Goal: Task Accomplishment & Management: Complete application form

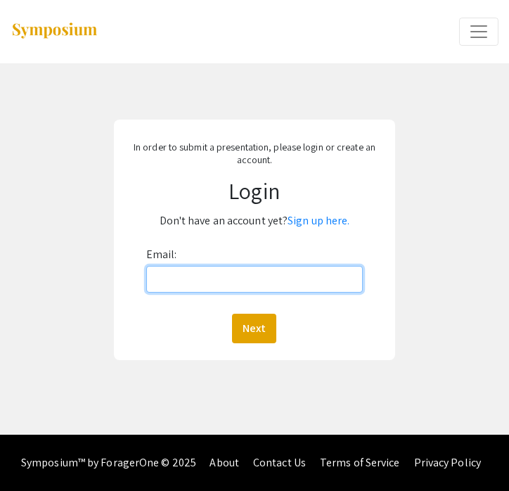
click at [266, 287] on input "Email:" at bounding box center [254, 279] width 217 height 27
type input "[EMAIL_ADDRESS][DOMAIN_NAME]"
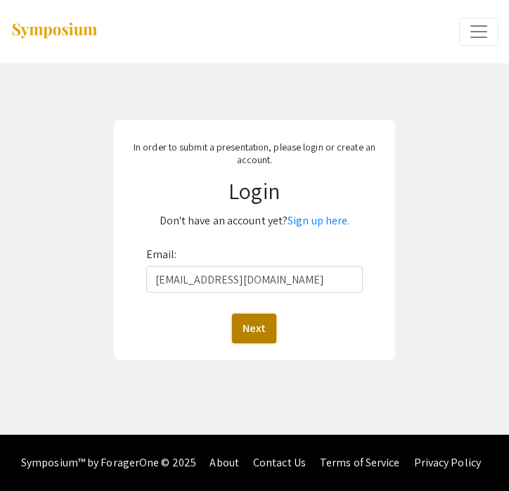
click at [261, 331] on button "Next" at bounding box center [254, 329] width 44 height 30
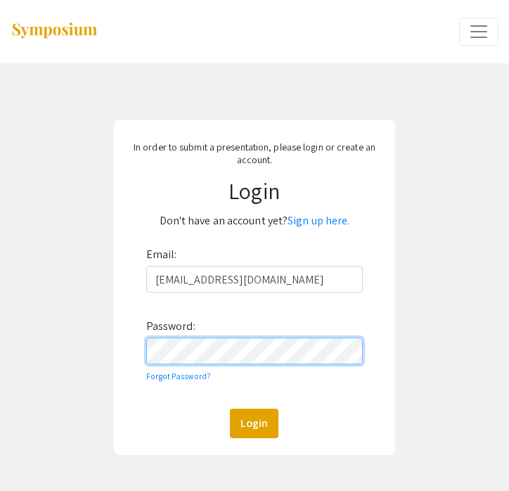
click at [230, 409] on button "Login" at bounding box center [254, 424] width 49 height 30
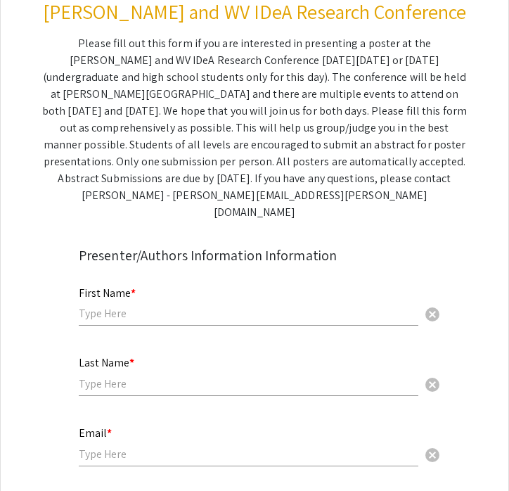
scroll to position [202, 0]
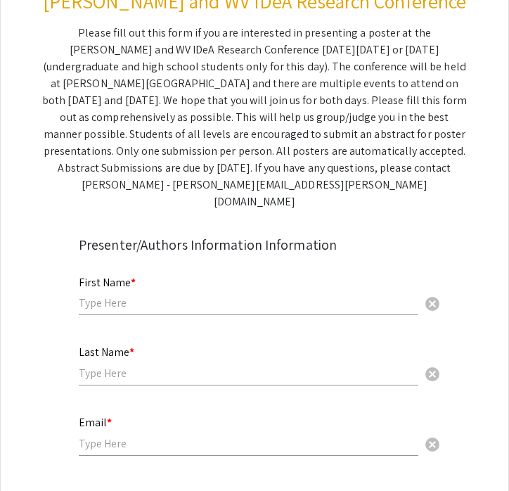
click at [194, 296] on input "text" at bounding box center [249, 303] width 340 height 15
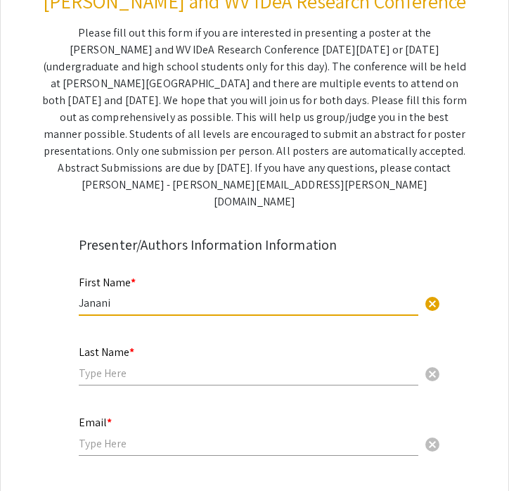
type input "Janani"
click at [118, 366] on input "text" at bounding box center [249, 373] width 340 height 15
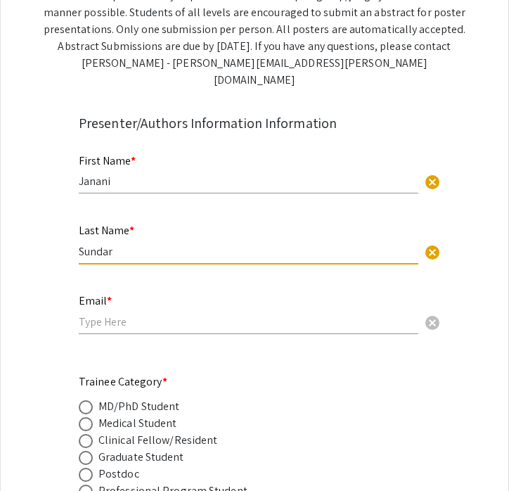
scroll to position [334, 0]
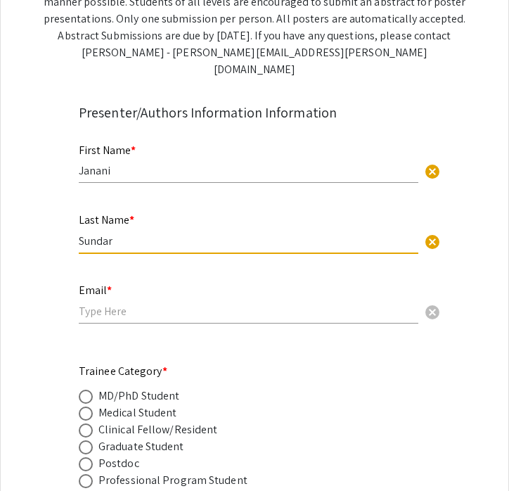
type input "Sundar"
click at [93, 304] on input "email" at bounding box center [249, 311] width 340 height 15
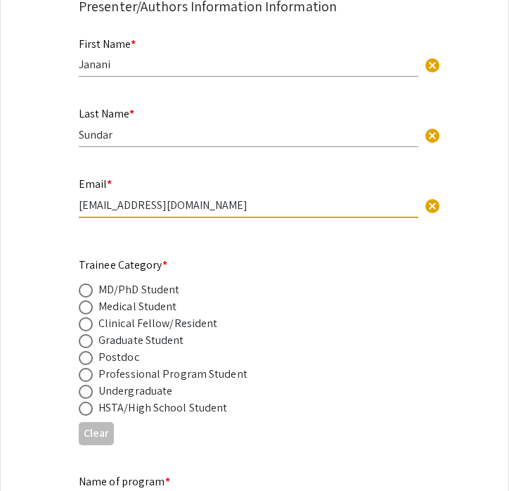
scroll to position [454, 0]
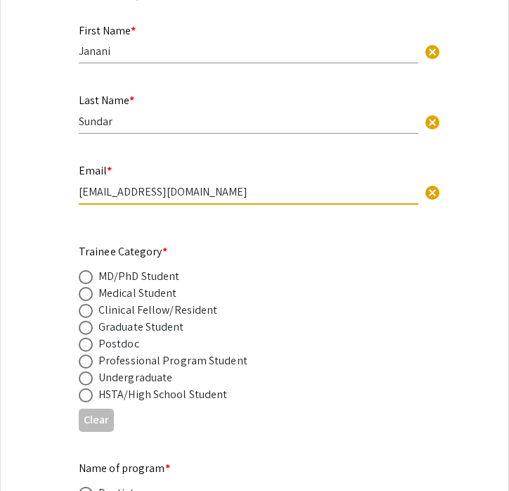
type input "[EMAIL_ADDRESS][DOMAIN_NAME]"
click at [89, 287] on span at bounding box center [86, 294] width 14 height 14
click at [89, 287] on input "radio" at bounding box center [86, 294] width 14 height 14
radio input "true"
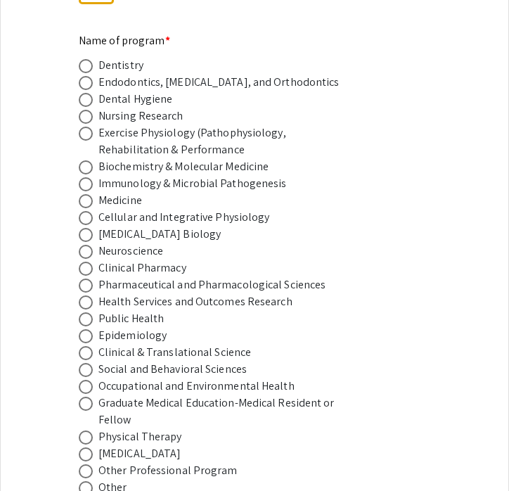
scroll to position [887, 0]
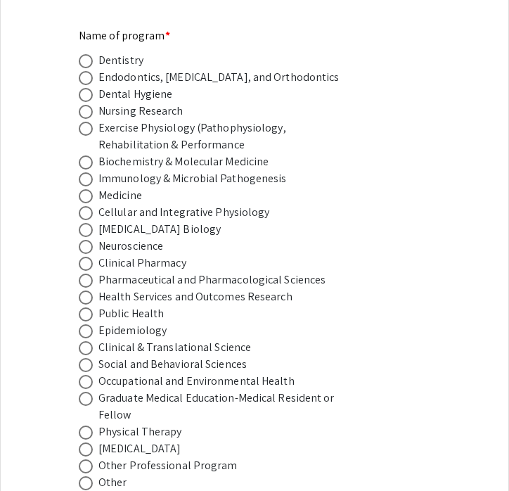
click at [85, 189] on span at bounding box center [86, 196] width 14 height 14
click at [85, 189] on input "radio" at bounding box center [86, 196] width 14 height 14
radio input "true"
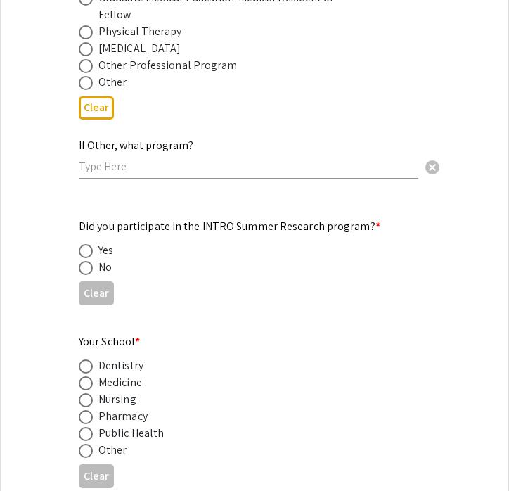
scroll to position [1293, 0]
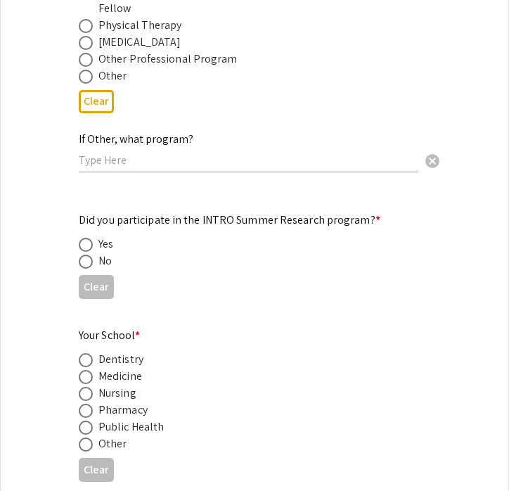
click at [82, 238] on span at bounding box center [86, 245] width 14 height 14
click at [82, 238] on input "radio" at bounding box center [86, 245] width 14 height 14
radio input "true"
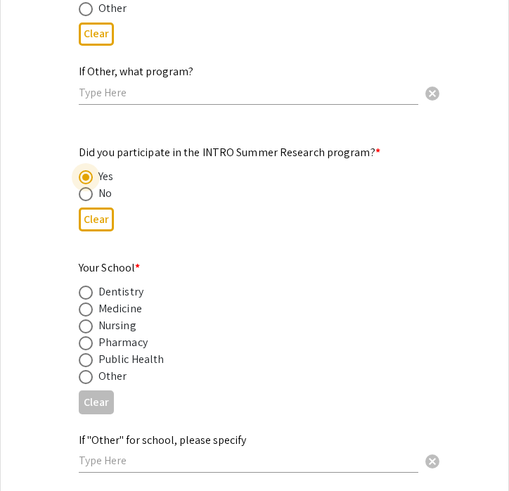
scroll to position [1380, 0]
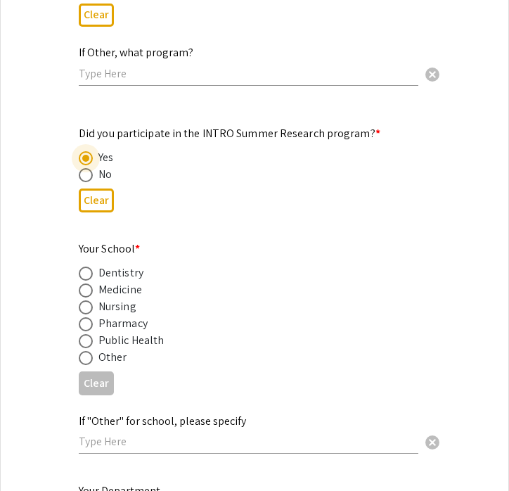
click at [88, 284] on span at bounding box center [86, 291] width 14 height 14
click at [88, 284] on input "radio" at bounding box center [86, 291] width 14 height 14
radio input "true"
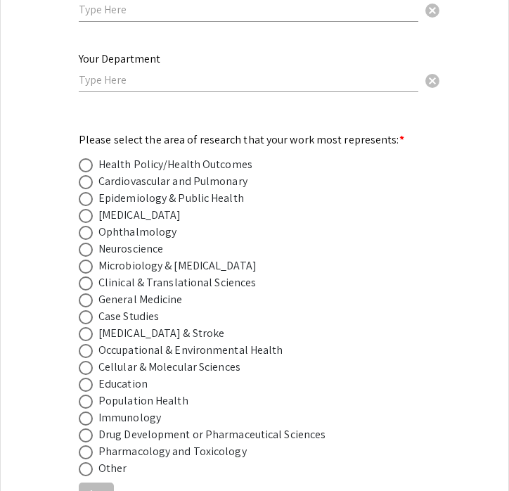
scroll to position [1823, 0]
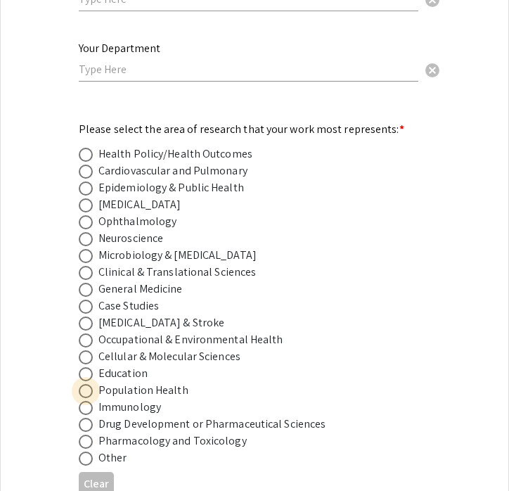
click at [87, 384] on span at bounding box center [86, 391] width 14 height 14
click at [87, 384] on input "radio" at bounding box center [86, 391] width 14 height 14
radio input "true"
click at [86, 182] on span at bounding box center [86, 189] width 14 height 14
click at [86, 182] on input "radio" at bounding box center [86, 189] width 14 height 14
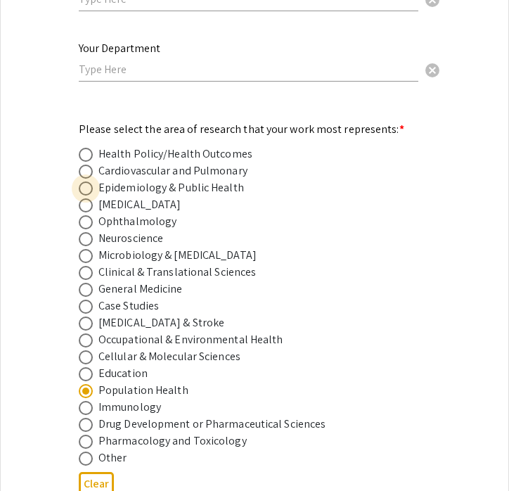
radio input "true"
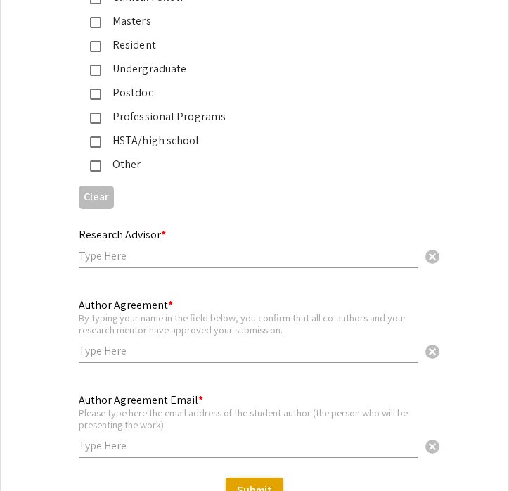
scroll to position [3422, 0]
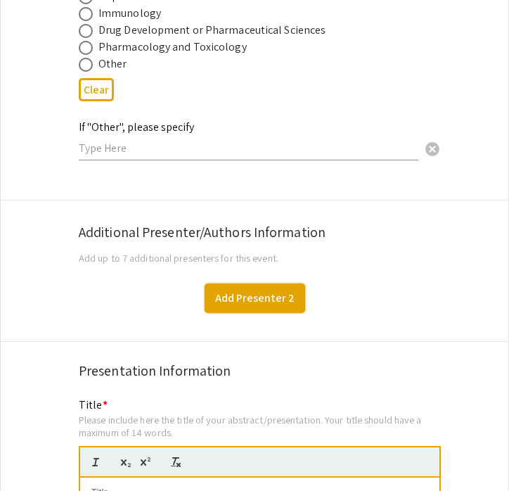
click at [255, 287] on button "Add Presenter 2" at bounding box center [255, 299] width 101 height 30
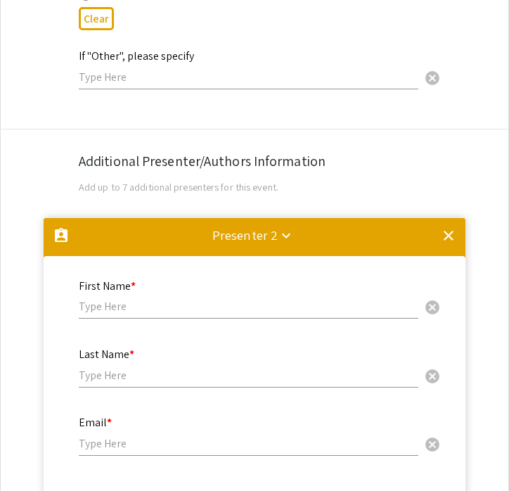
scroll to position [2176, 0]
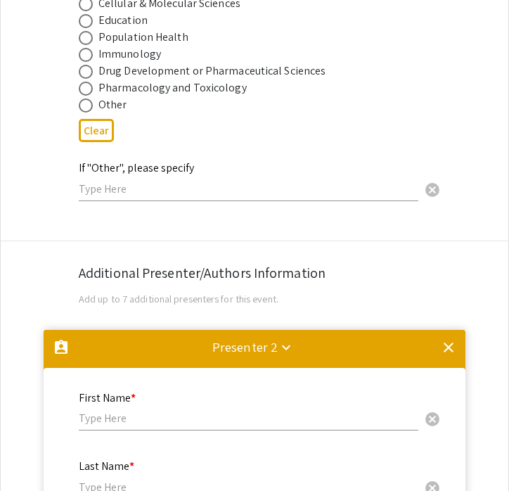
click at [448, 339] on mat-icon "clear" at bounding box center [449, 347] width 17 height 17
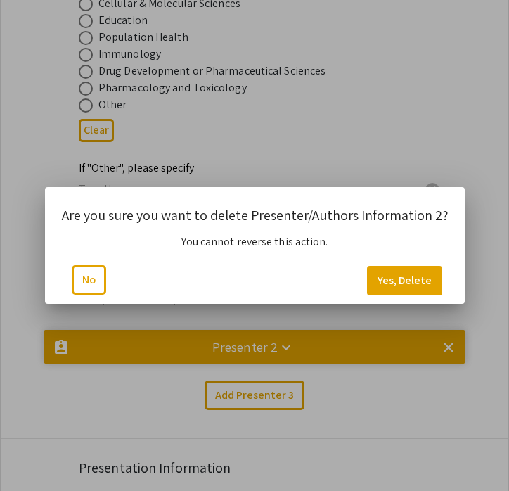
scroll to position [0, 0]
click at [407, 272] on button "Yes, Delete" at bounding box center [404, 281] width 75 height 30
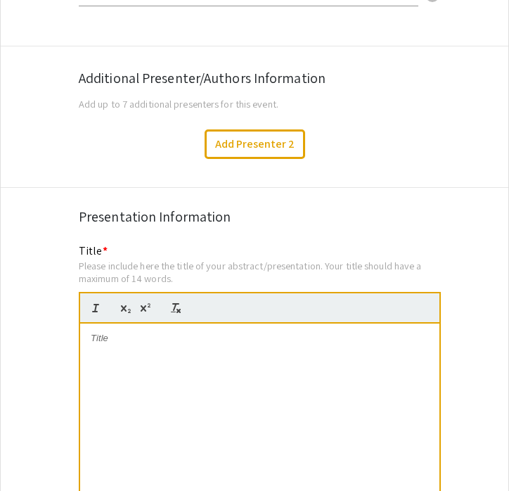
scroll to position [2403, 0]
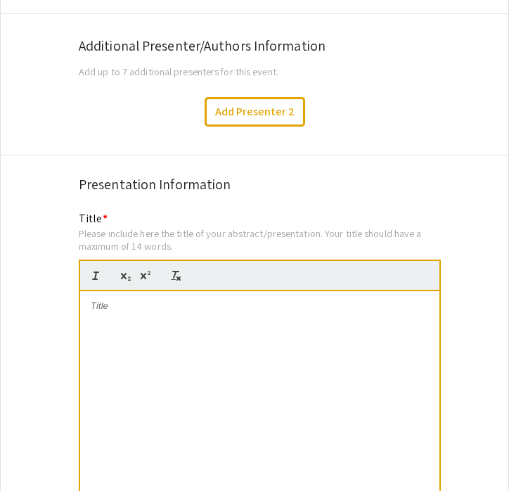
click at [228, 320] on div at bounding box center [260, 396] width 360 height 211
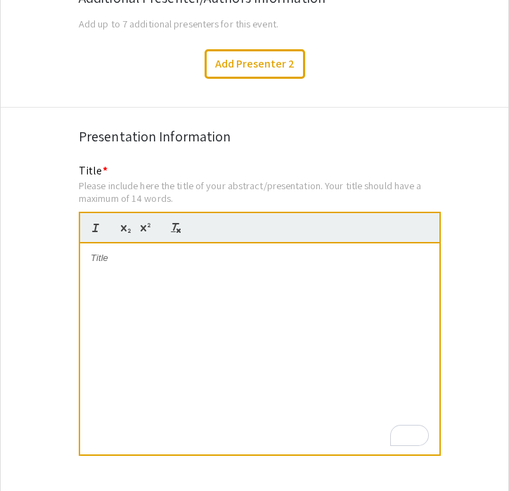
paste div
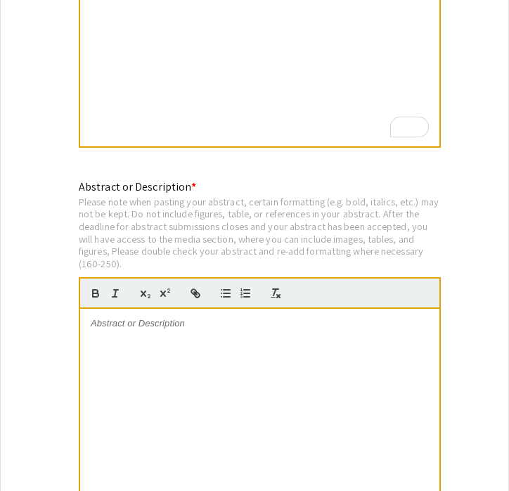
scroll to position [2771, 0]
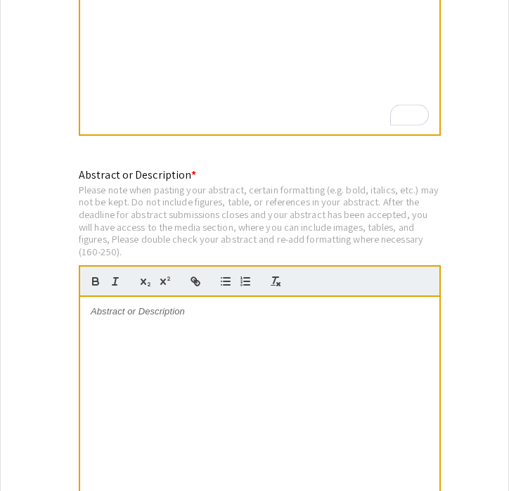
click at [124, 321] on div at bounding box center [260, 402] width 360 height 211
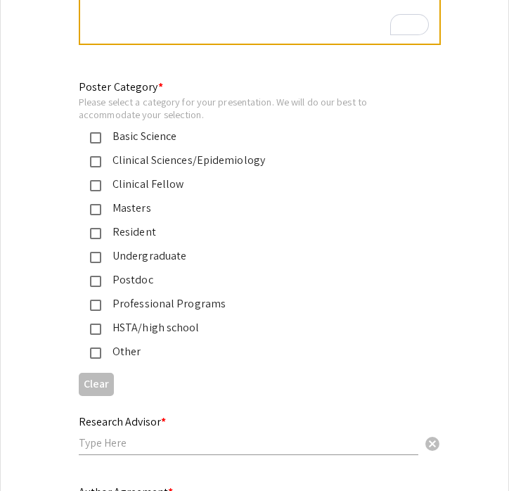
scroll to position [3238, 0]
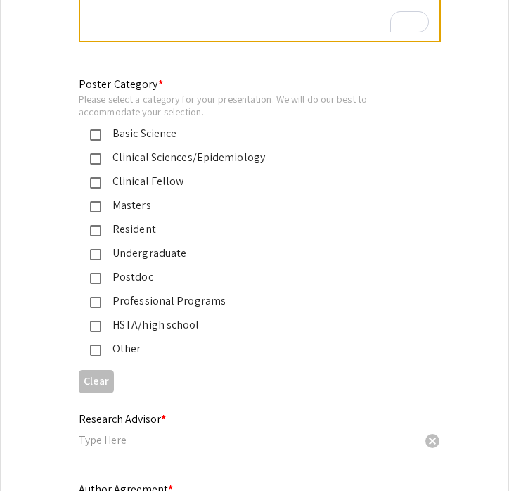
click at [97, 297] on mat-pseudo-checkbox at bounding box center [95, 302] width 11 height 11
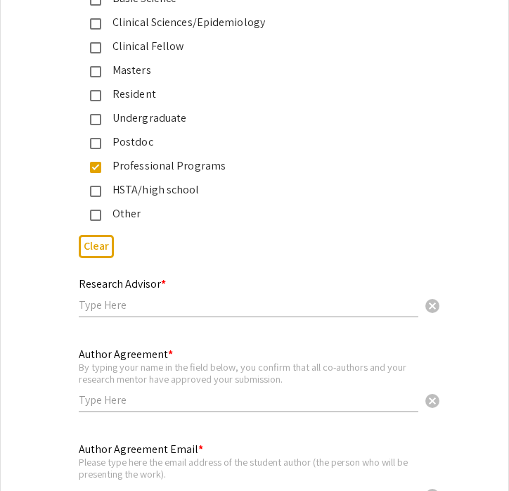
scroll to position [3379, 0]
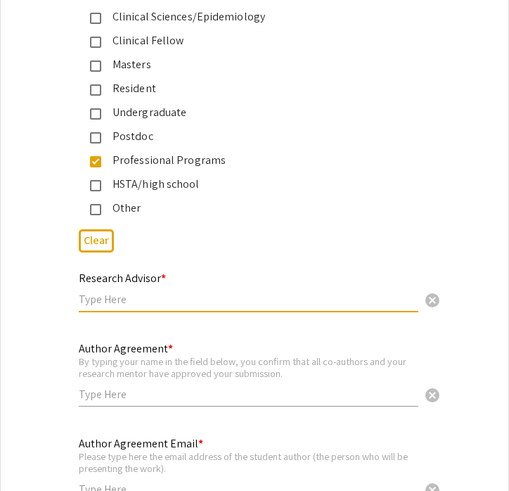
click at [149, 293] on input "text" at bounding box center [249, 299] width 340 height 15
type input "R"
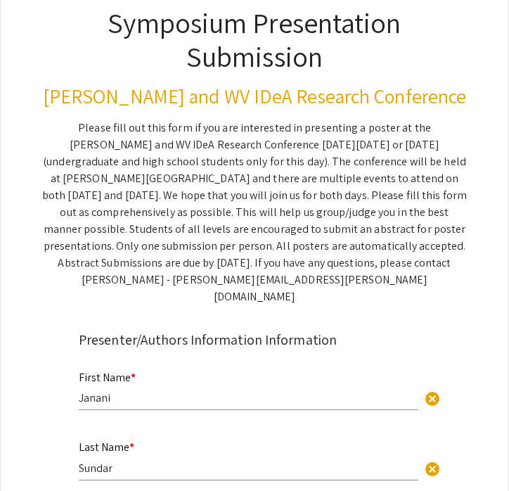
scroll to position [106, 0]
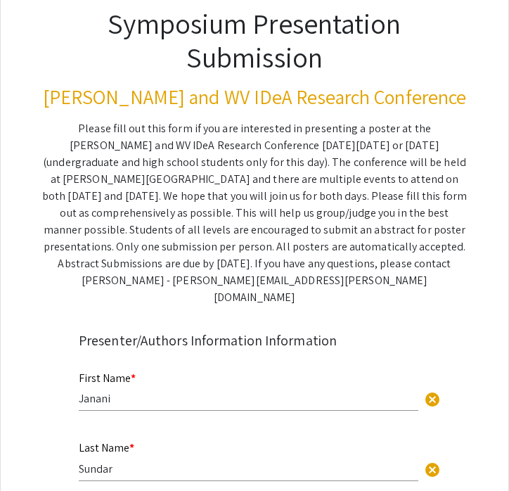
type input "[PERSON_NAME]"
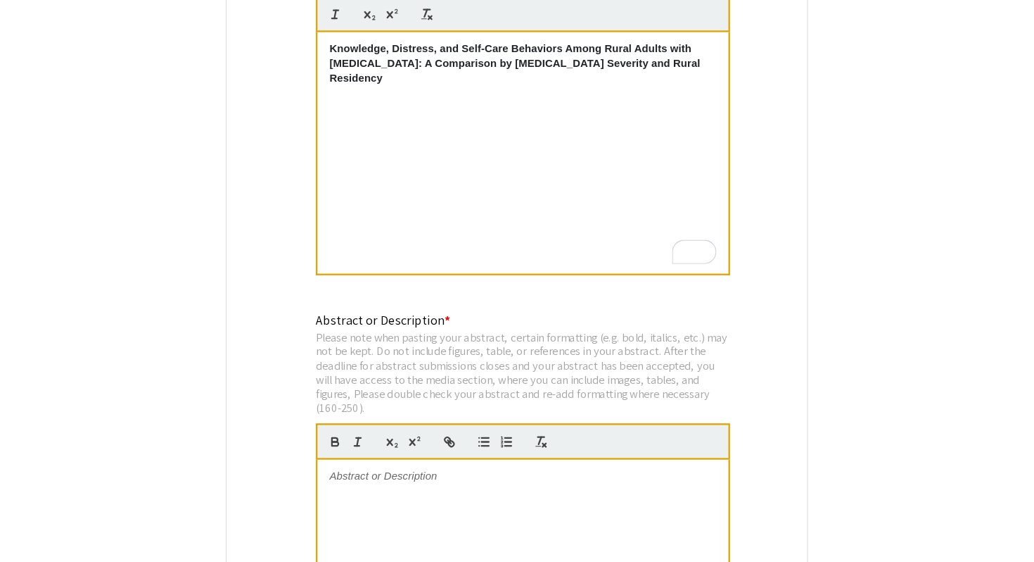
scroll to position [2662, 0]
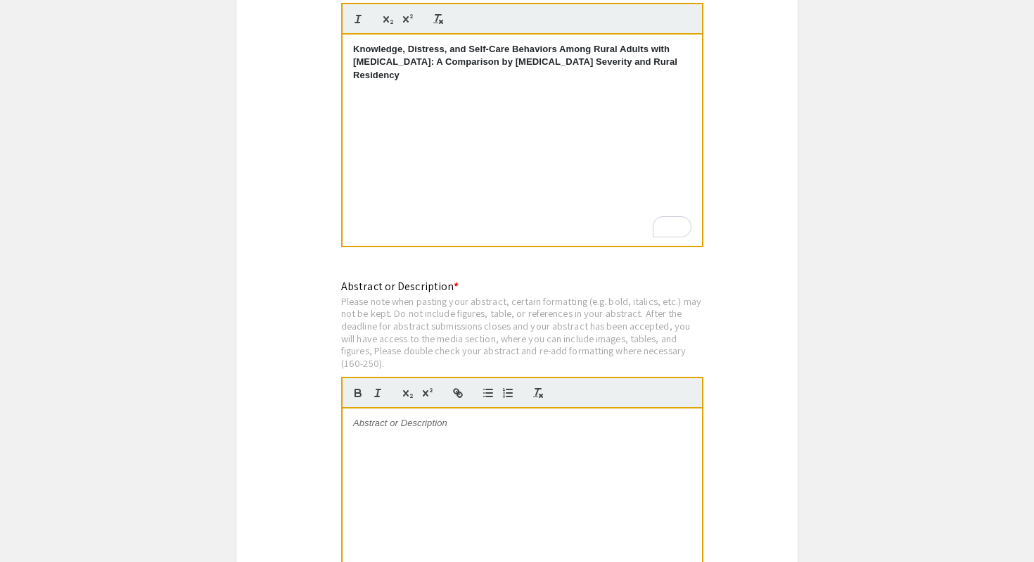
click at [460, 417] on p "To enrich screen reader interactions, please activate Accessibility in Grammarl…" at bounding box center [522, 423] width 338 height 13
paste div
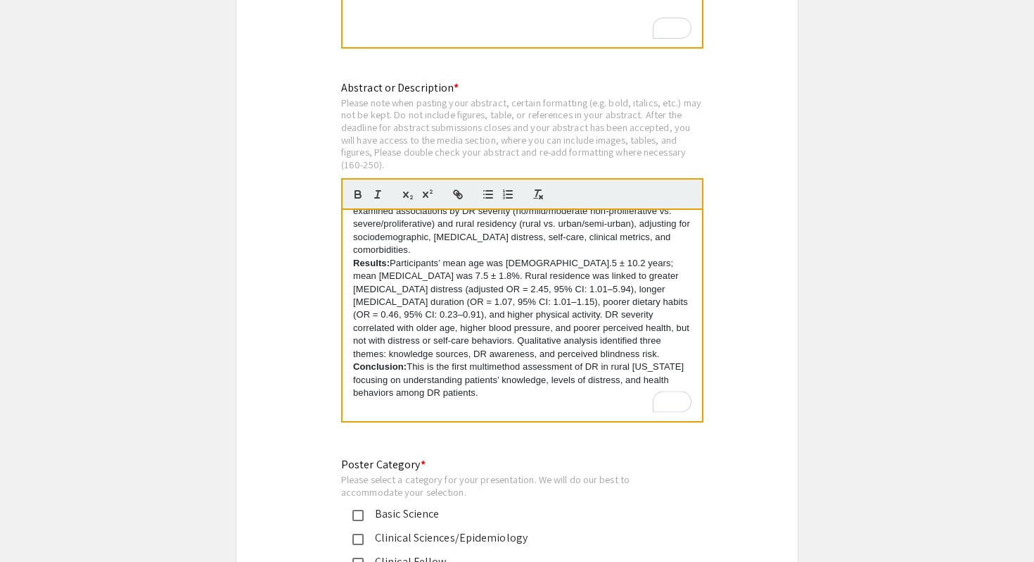
scroll to position [2863, 0]
click at [354, 359] on strong "Conclusion:" at bounding box center [379, 364] width 53 height 11
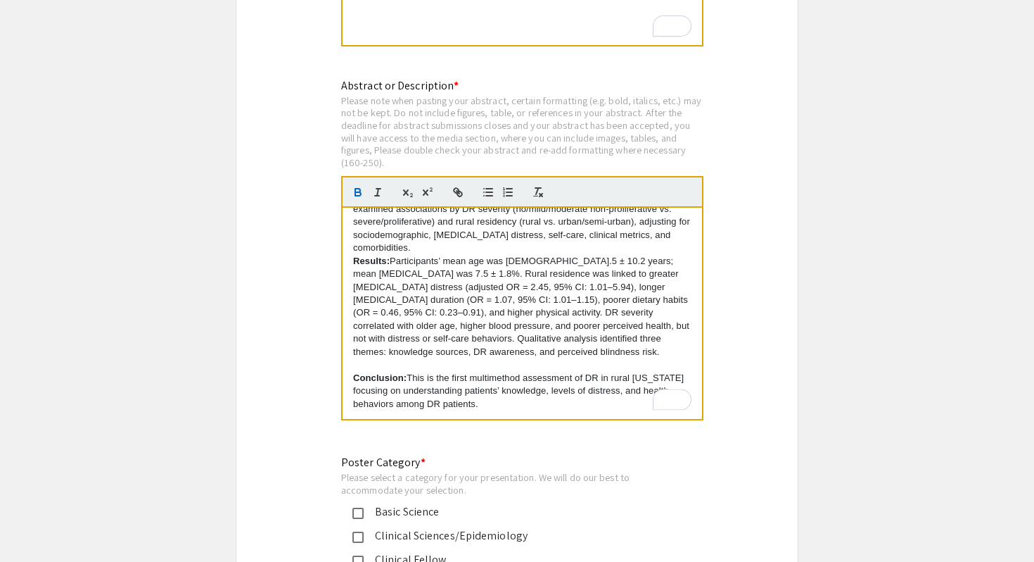
click at [355, 255] on strong "Results:" at bounding box center [371, 260] width 37 height 11
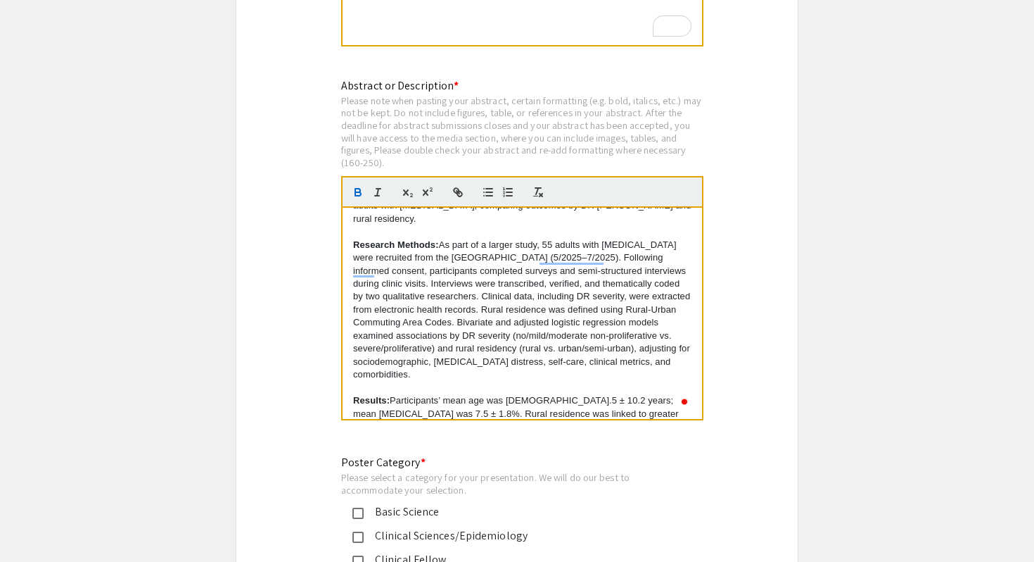
scroll to position [0, 0]
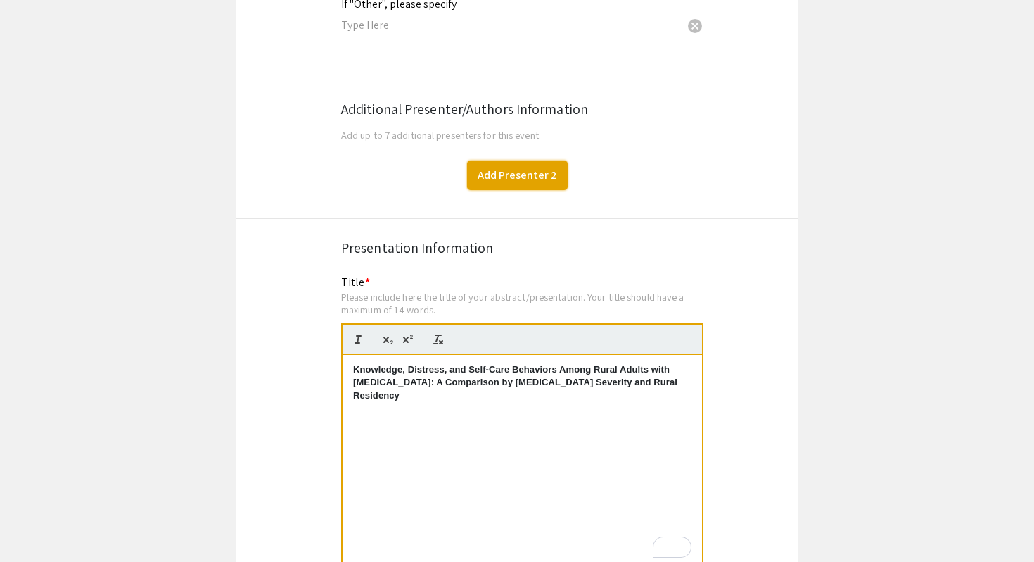
click at [533, 165] on button "Add Presenter 2" at bounding box center [517, 175] width 101 height 30
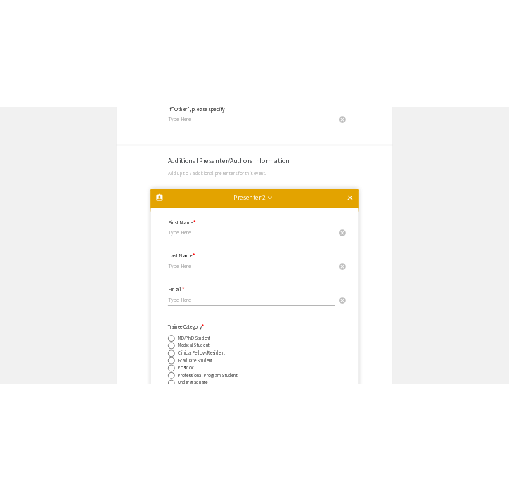
scroll to position [2498, 0]
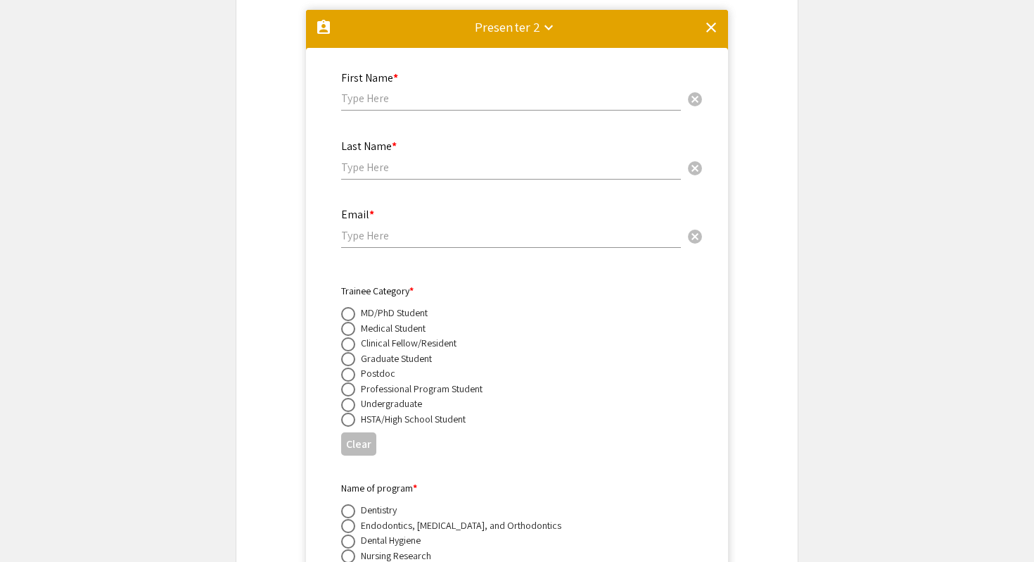
click at [487, 91] on input "text" at bounding box center [511, 98] width 340 height 15
type input "[PERSON_NAME]"
click at [413, 160] on input "text" at bounding box center [511, 167] width 340 height 15
type input "[PERSON_NAME]"
click at [429, 228] on input "email" at bounding box center [511, 235] width 340 height 15
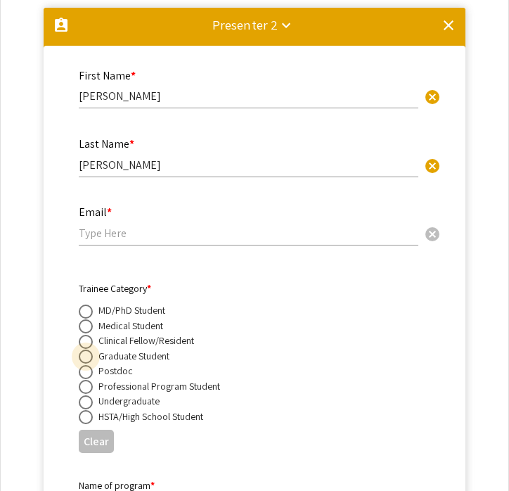
click at [86, 351] on span at bounding box center [86, 357] width 14 height 14
click at [86, 351] on input "radio" at bounding box center [86, 357] width 14 height 14
radio input "true"
click at [205, 228] on input "email" at bounding box center [249, 233] width 340 height 15
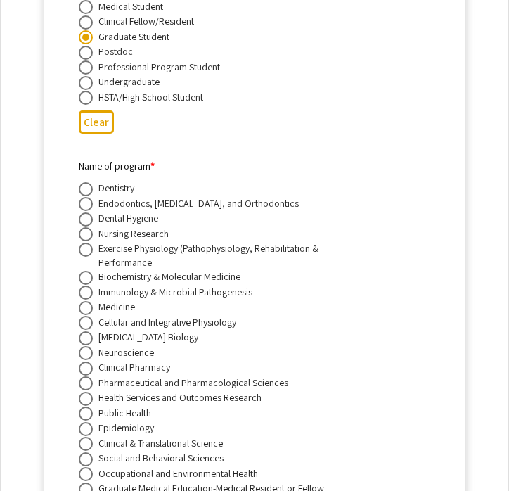
scroll to position [2882, 0]
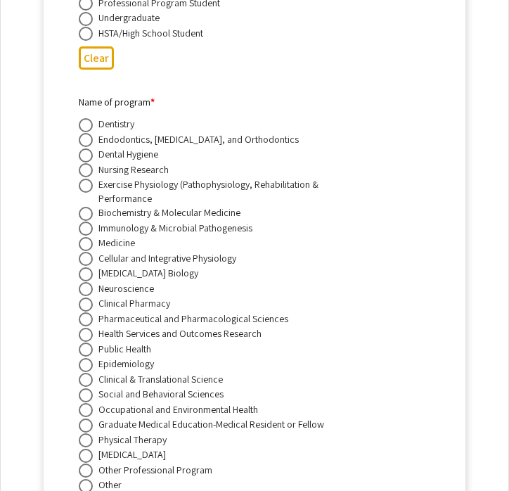
type input "[EMAIL_ADDRESS][DOMAIN_NAME]"
click at [86, 343] on span at bounding box center [86, 350] width 14 height 14
click at [86, 343] on input "radio" at bounding box center [86, 350] width 14 height 14
radio input "true"
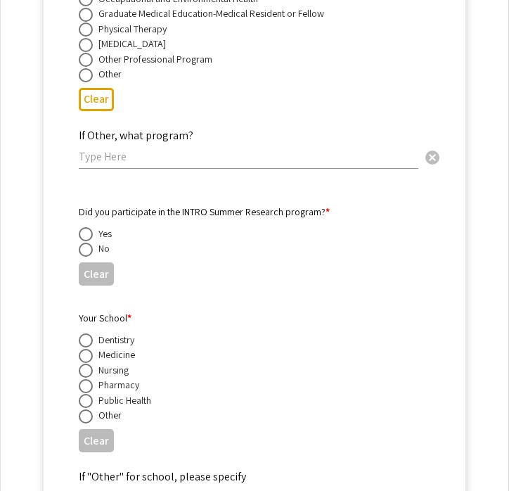
scroll to position [3298, 0]
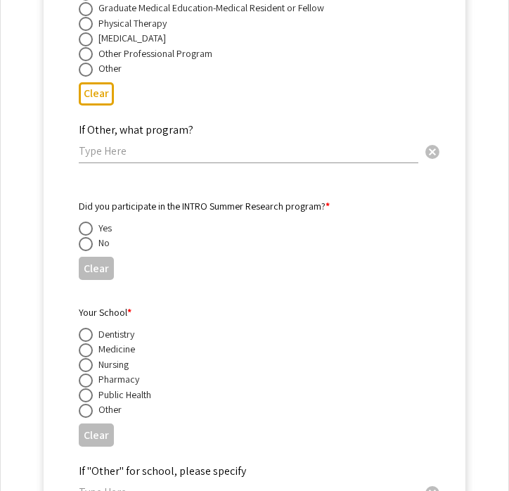
click at [85, 237] on span at bounding box center [86, 244] width 14 height 14
click at [85, 237] on input "radio" at bounding box center [86, 244] width 14 height 14
radio input "true"
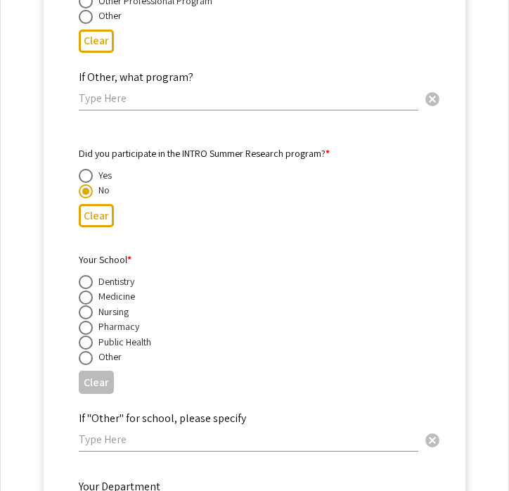
scroll to position [3359, 0]
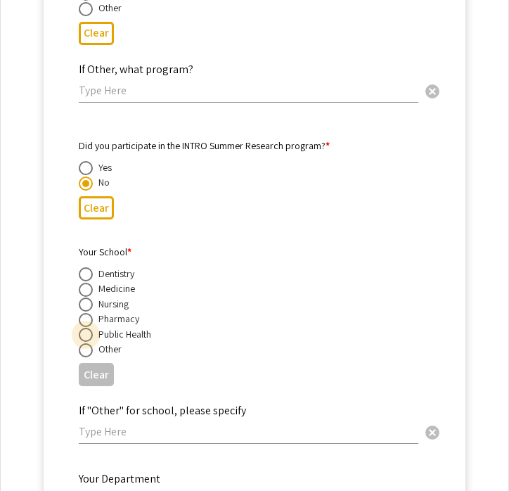
click at [89, 331] on span at bounding box center [86, 335] width 14 height 14
click at [89, 331] on input "radio" at bounding box center [86, 335] width 14 height 14
radio input "true"
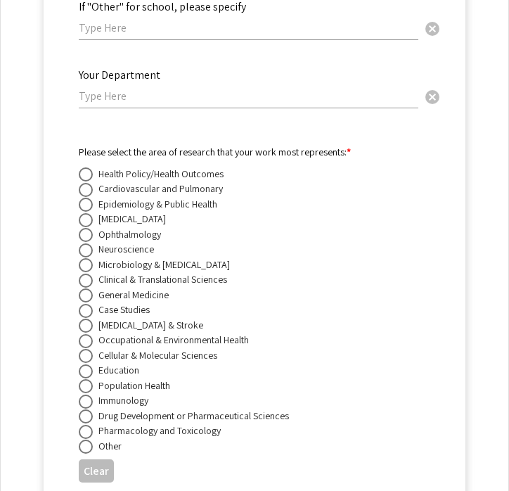
scroll to position [3773, 0]
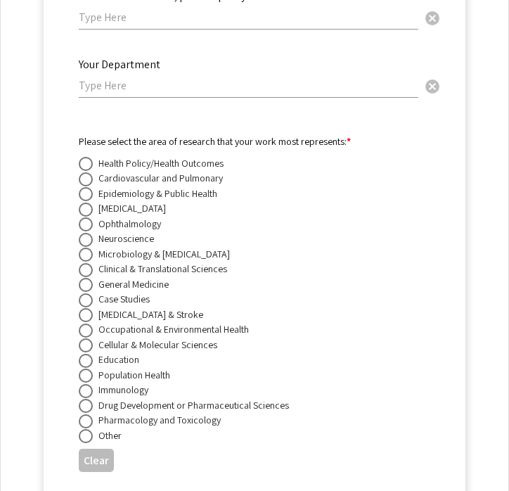
click at [79, 189] on span at bounding box center [86, 194] width 14 height 14
click at [79, 189] on input "radio" at bounding box center [86, 194] width 14 height 14
radio input "true"
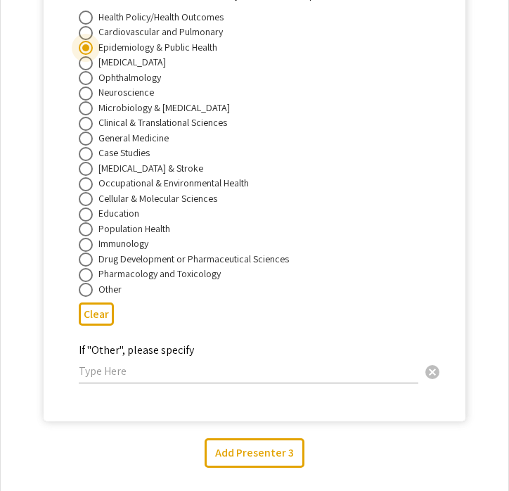
scroll to position [3960, 0]
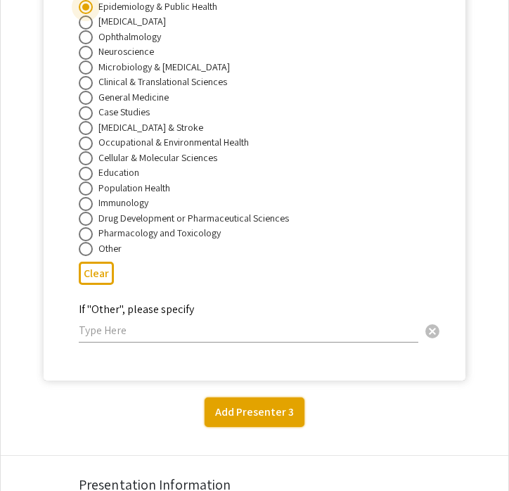
click at [257, 403] on button "Add Presenter 3" at bounding box center [255, 413] width 100 height 30
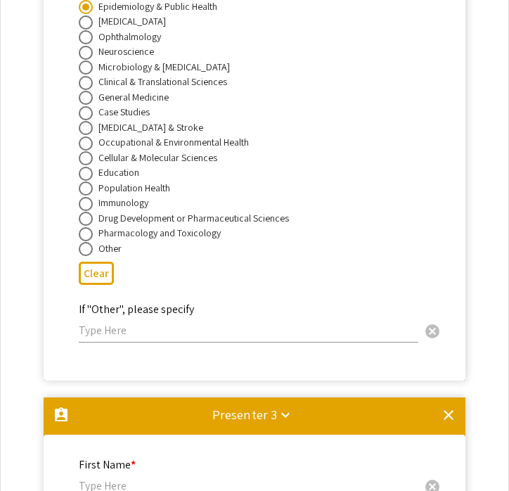
scroll to position [4355, 0]
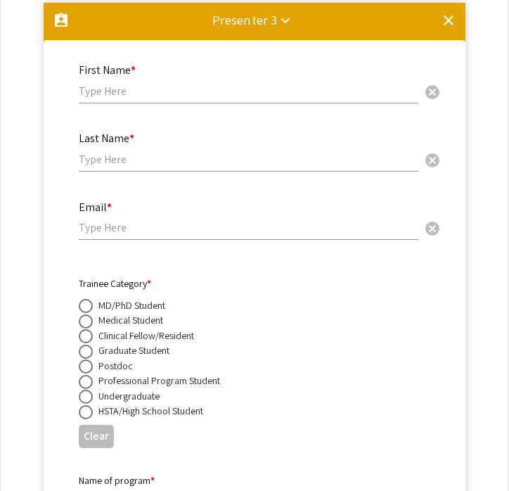
click at [170, 85] on input "text" at bounding box center [249, 91] width 340 height 15
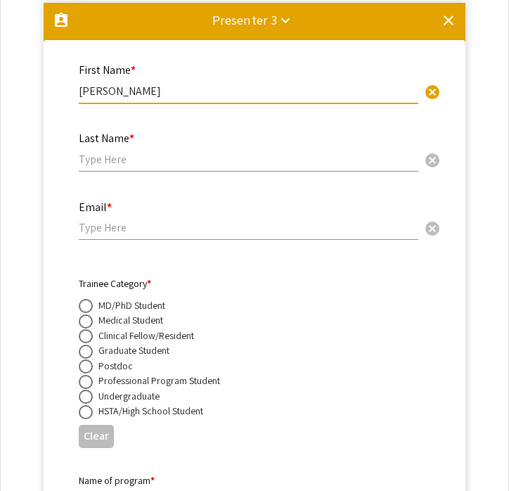
type input "[PERSON_NAME]"
click at [141, 162] on input "text" at bounding box center [249, 159] width 340 height 15
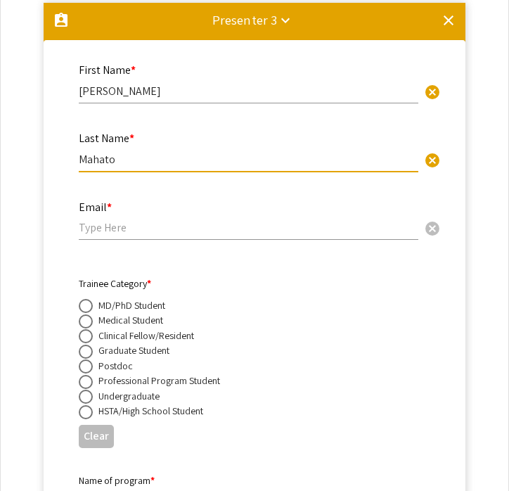
type input "Mahato"
click at [110, 228] on input "email" at bounding box center [249, 227] width 340 height 15
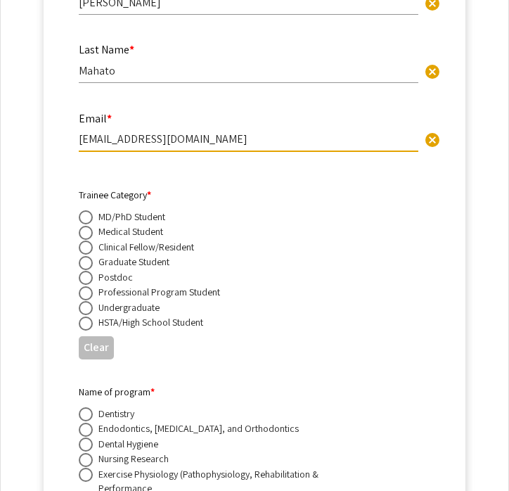
scroll to position [4444, 0]
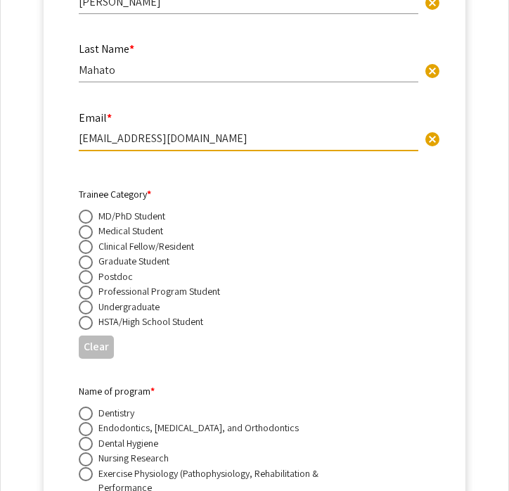
type input "[EMAIL_ADDRESS][DOMAIN_NAME]"
click at [89, 261] on span at bounding box center [86, 262] width 14 height 14
click at [89, 261] on input "radio" at bounding box center [86, 262] width 14 height 14
radio input "true"
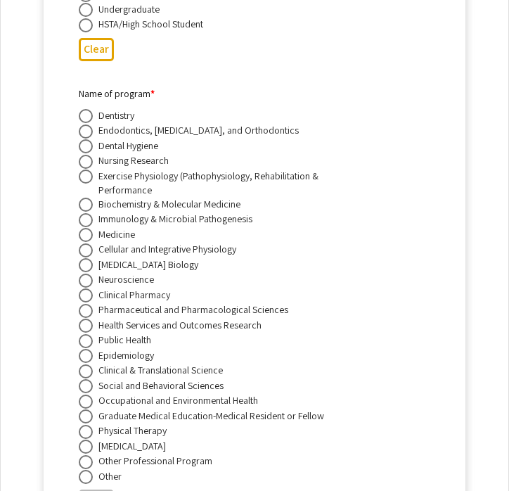
scroll to position [4749, 0]
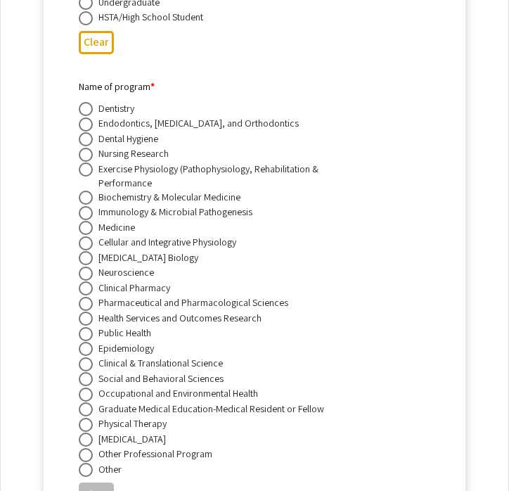
click at [89, 335] on span at bounding box center [86, 334] width 14 height 14
click at [89, 335] on input "radio" at bounding box center [86, 334] width 14 height 14
radio input "true"
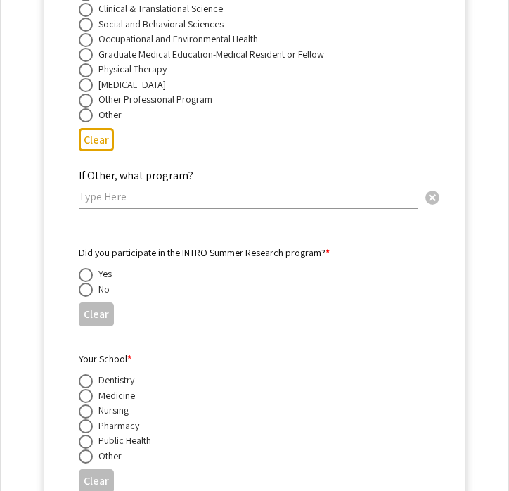
scroll to position [5134, 0]
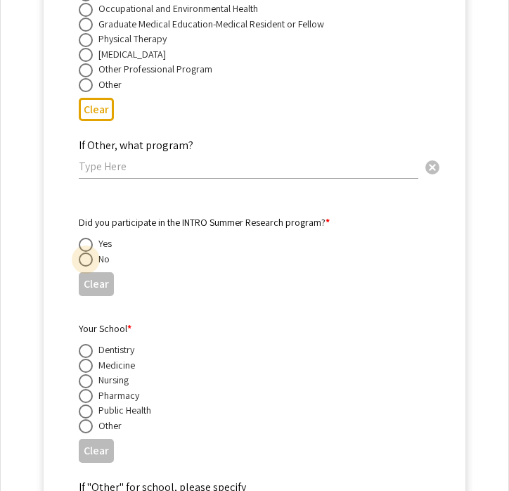
click at [84, 258] on span at bounding box center [86, 260] width 14 height 14
click at [84, 258] on input "radio" at bounding box center [86, 260] width 14 height 14
radio input "true"
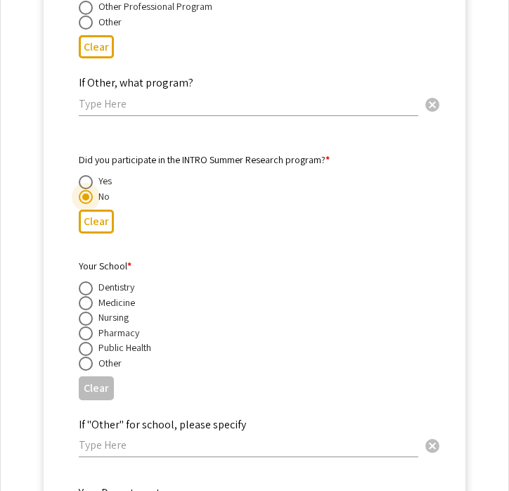
scroll to position [5199, 0]
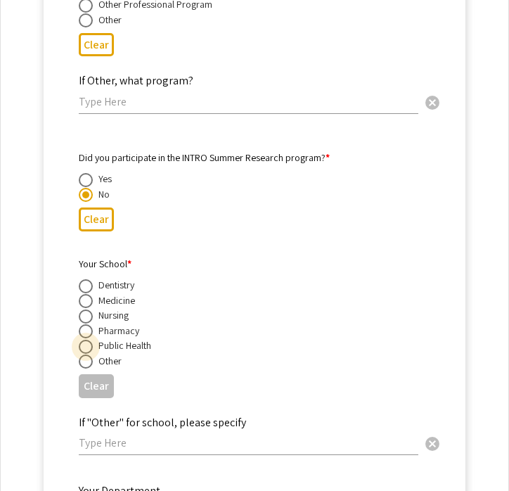
click at [87, 344] on span at bounding box center [86, 347] width 14 height 14
click at [87, 344] on input "radio" at bounding box center [86, 347] width 14 height 14
radio input "true"
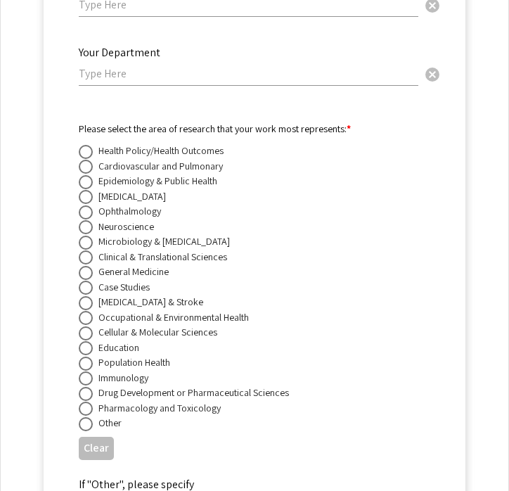
scroll to position [5639, 0]
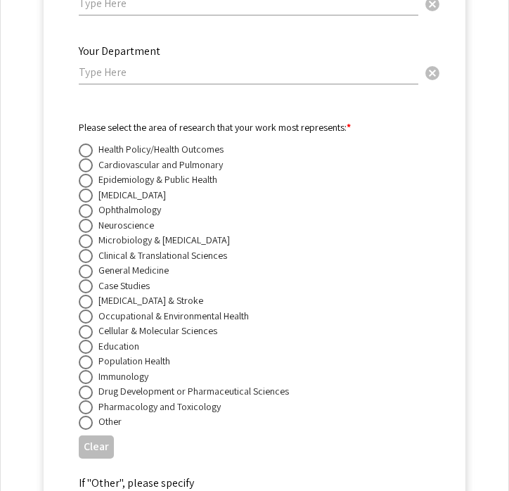
click at [87, 185] on span at bounding box center [86, 181] width 14 height 14
click at [87, 185] on input "radio" at bounding box center [86, 181] width 14 height 14
radio input "true"
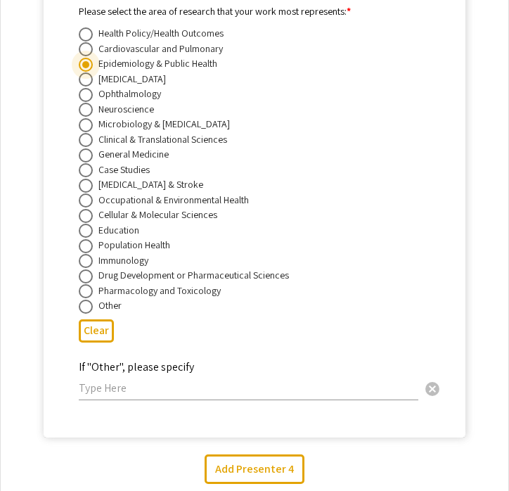
scroll to position [5811, 0]
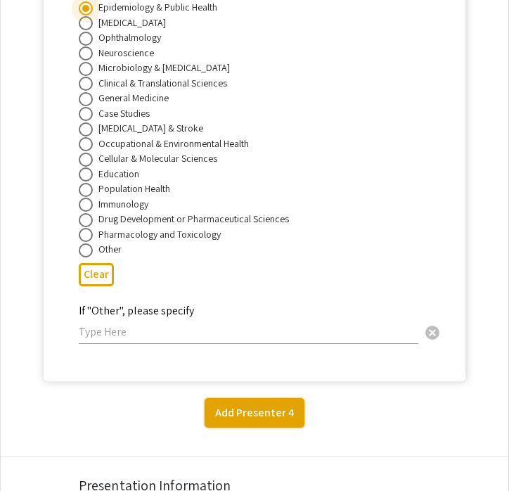
click at [251, 409] on button "Add Presenter 4" at bounding box center [255, 413] width 100 height 30
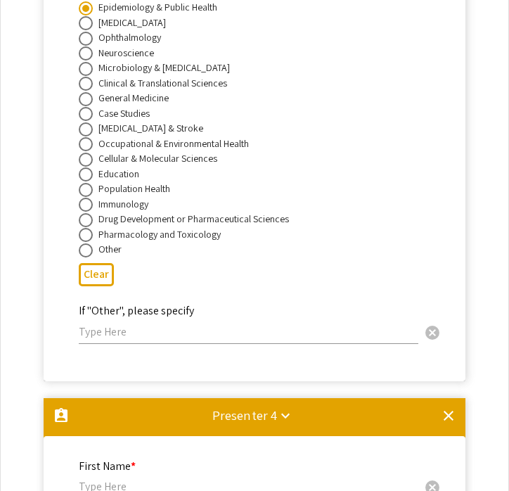
scroll to position [6214, 0]
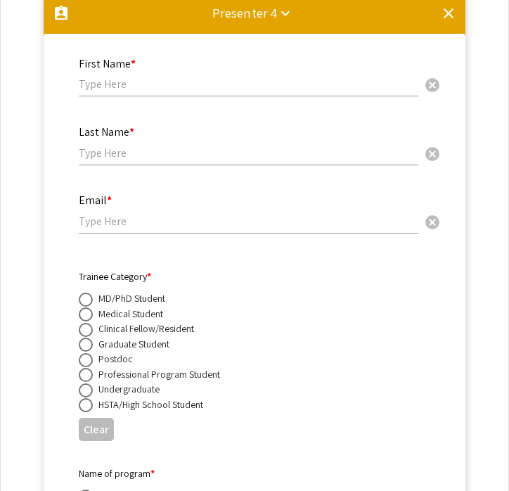
click at [144, 219] on input "email" at bounding box center [249, 221] width 340 height 15
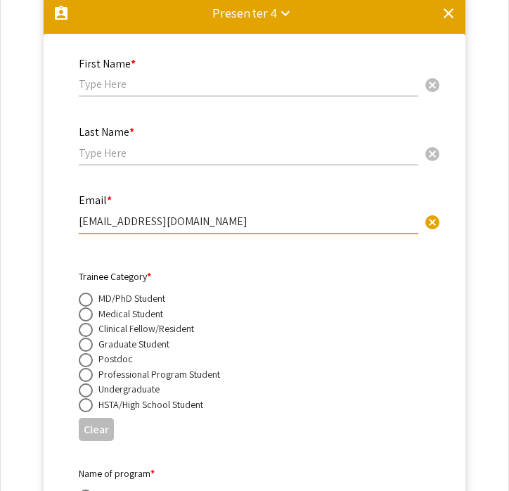
type input "[EMAIL_ADDRESS][DOMAIN_NAME]"
click at [148, 83] on input "text" at bounding box center [249, 84] width 340 height 15
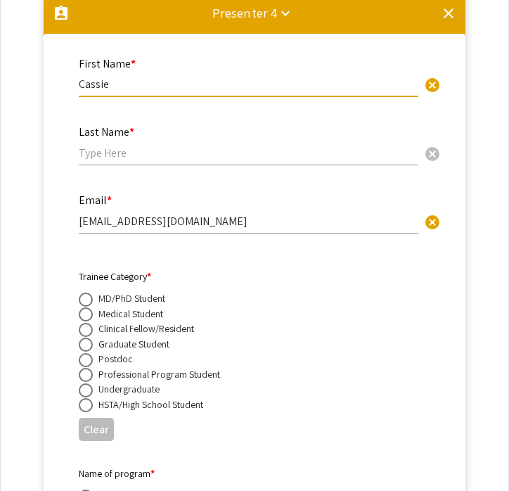
type input "Cassie"
click at [105, 160] on input "text" at bounding box center [249, 153] width 340 height 15
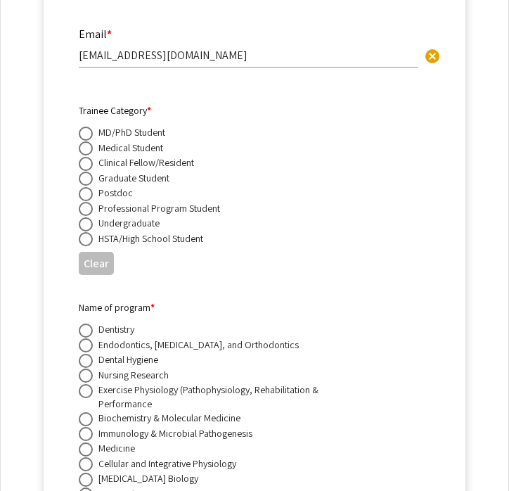
scroll to position [6389, 0]
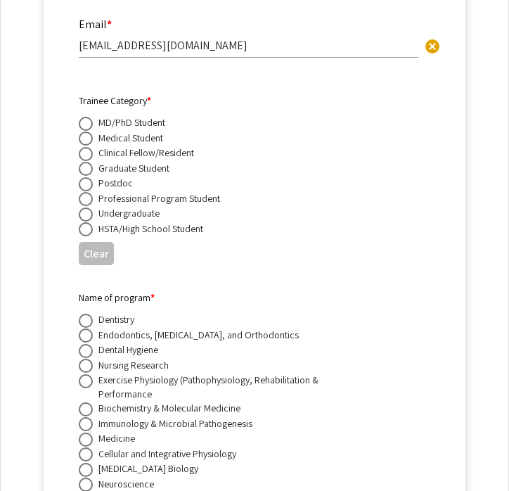
type input "[PERSON_NAME]"
click at [87, 175] on span at bounding box center [86, 169] width 14 height 14
click at [87, 175] on input "radio" at bounding box center [86, 169] width 14 height 14
radio input "true"
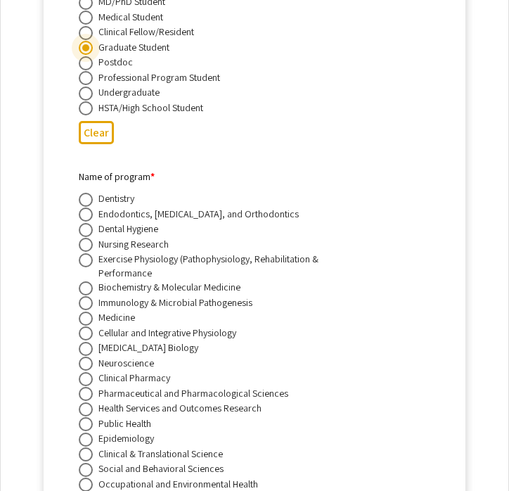
scroll to position [6519, 0]
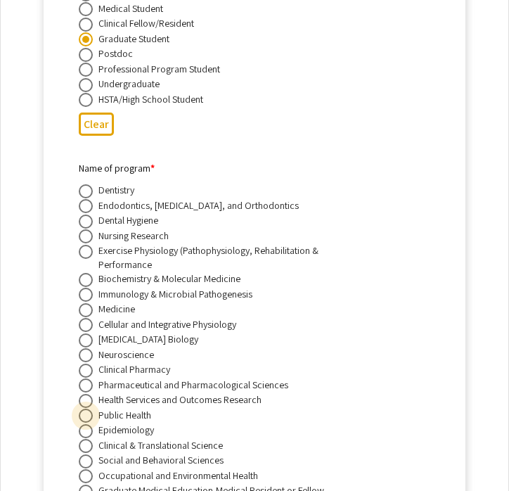
click at [87, 422] on span at bounding box center [86, 416] width 14 height 14
click at [87, 422] on input "radio" at bounding box center [86, 416] width 14 height 14
radio input "true"
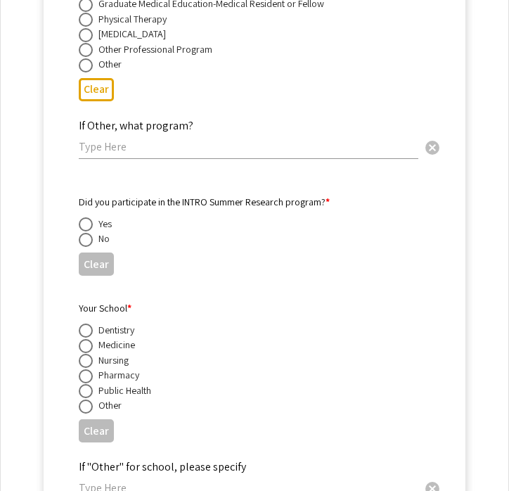
scroll to position [7061, 0]
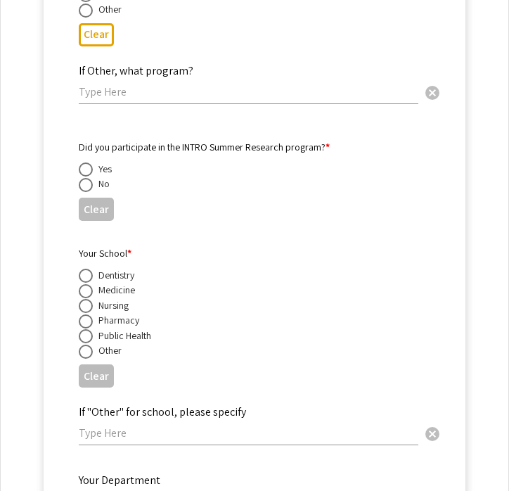
click at [89, 192] on span at bounding box center [86, 185] width 14 height 14
click at [89, 192] on input "radio" at bounding box center [86, 185] width 14 height 14
radio input "true"
click at [87, 338] on span at bounding box center [86, 336] width 14 height 14
click at [87, 338] on input "radio" at bounding box center [86, 336] width 14 height 14
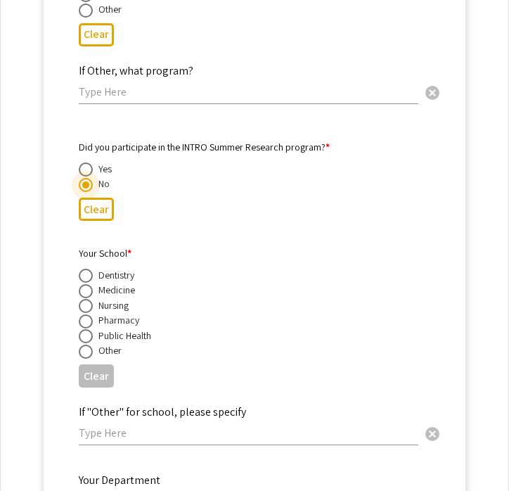
radio input "true"
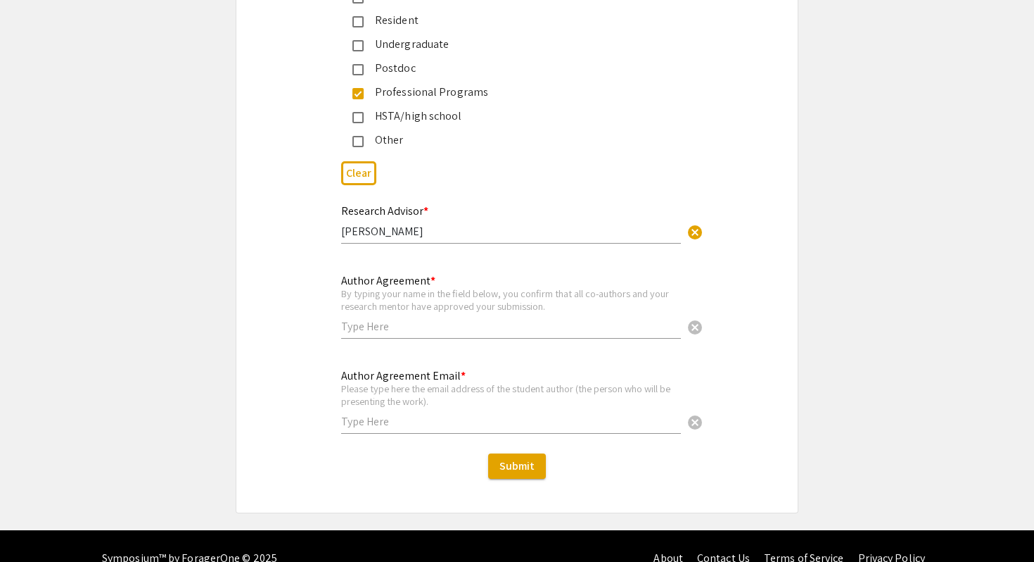
scroll to position [9048, 0]
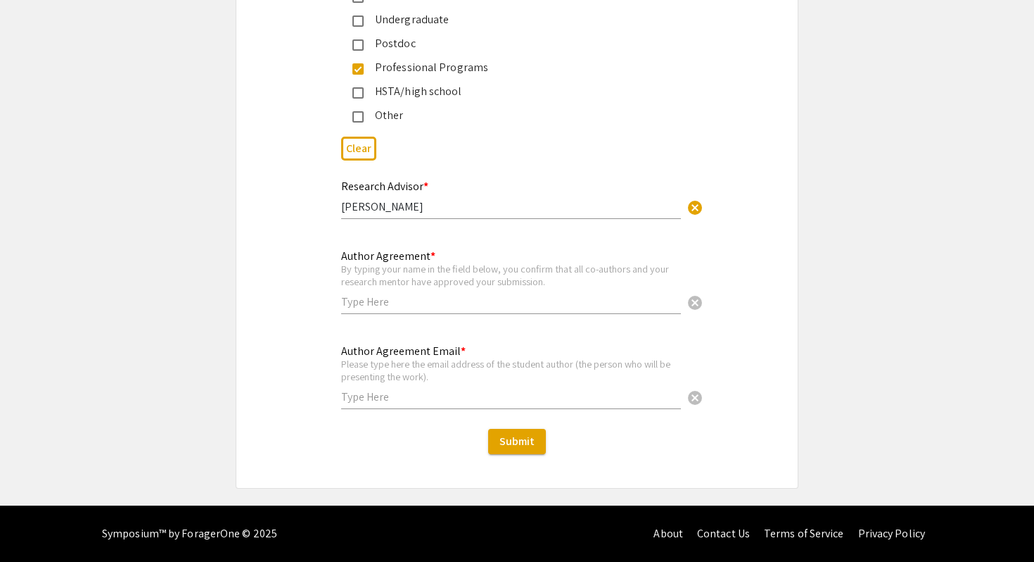
click at [455, 294] on input "text" at bounding box center [511, 301] width 340 height 15
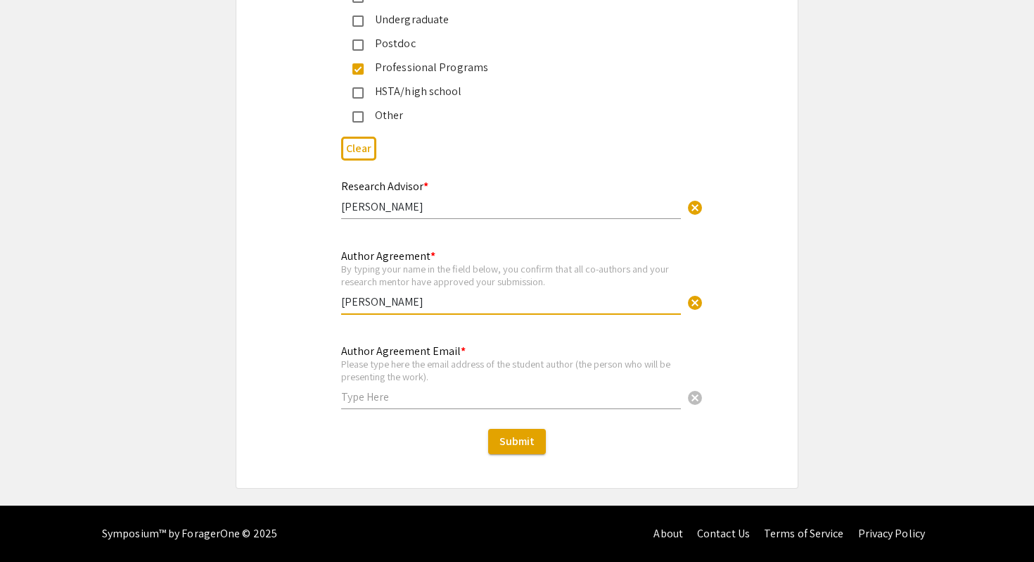
type input "[PERSON_NAME]"
click at [424, 401] on input "text" at bounding box center [511, 396] width 340 height 15
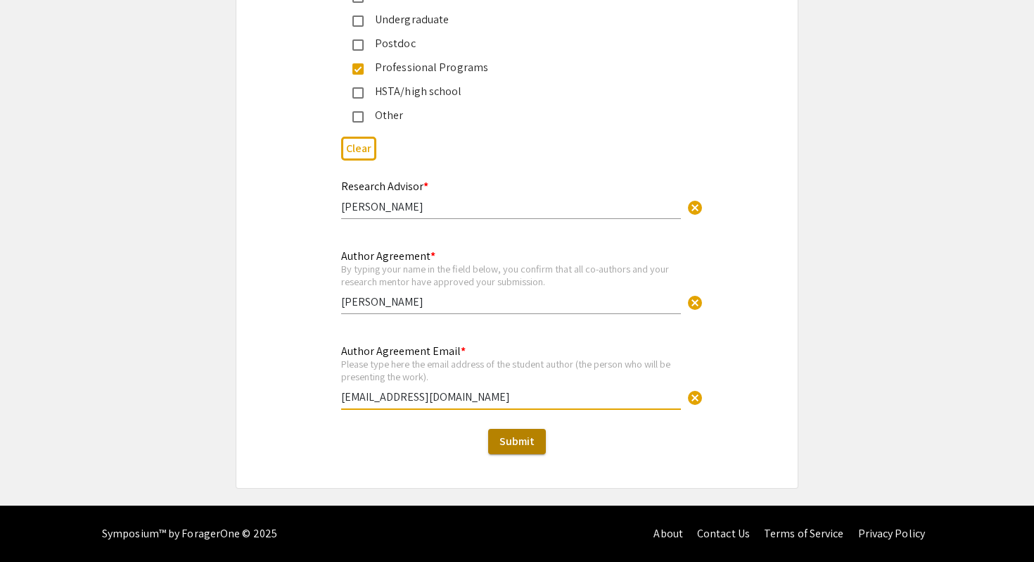
type input "[EMAIL_ADDRESS][DOMAIN_NAME]"
click at [517, 442] on span "Submit" at bounding box center [517, 440] width 35 height 15
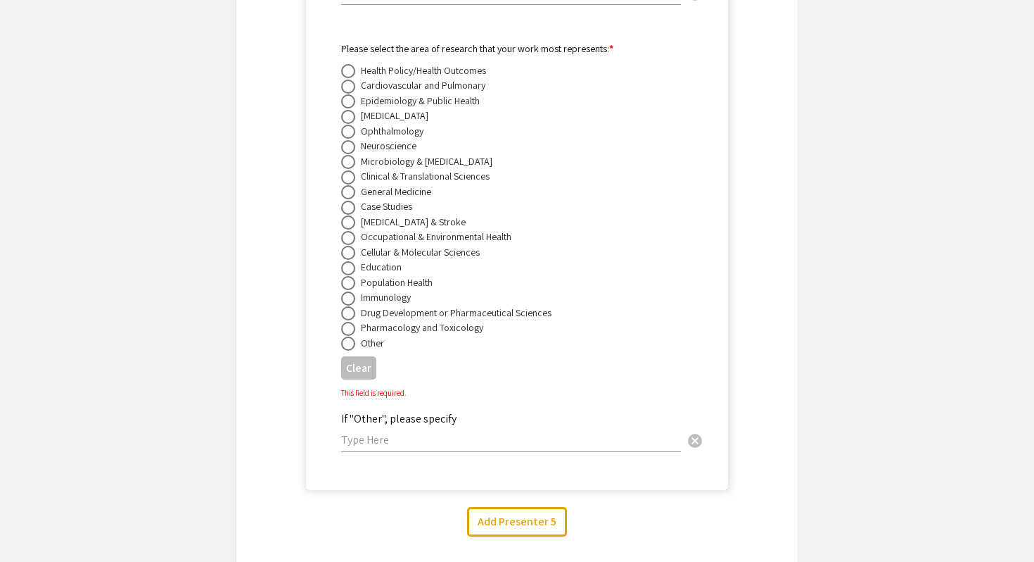
scroll to position [7570, 0]
click at [350, 110] on span at bounding box center [348, 103] width 14 height 14
click at [350, 110] on input "radio" at bounding box center [348, 103] width 14 height 14
radio input "true"
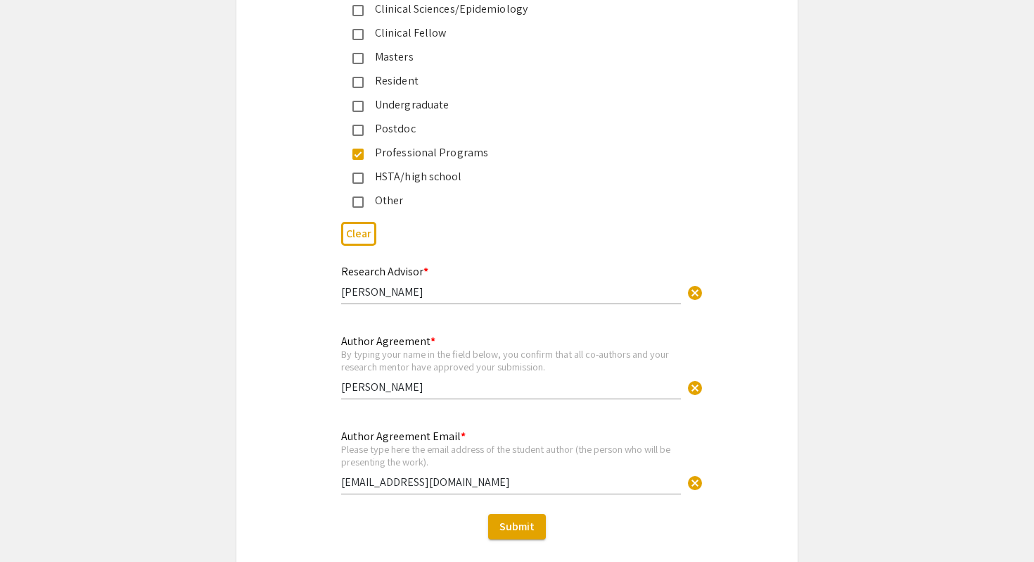
scroll to position [9048, 0]
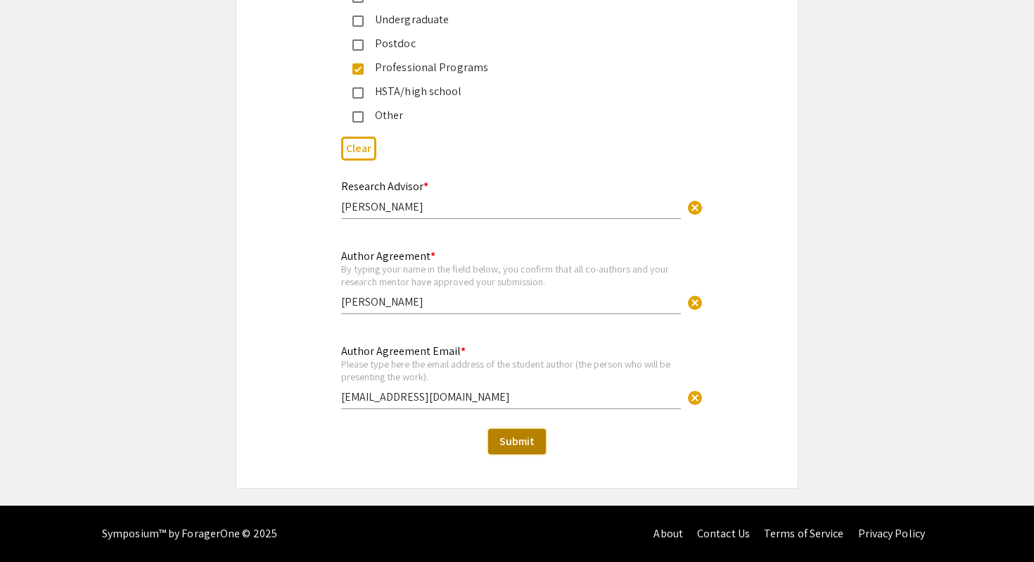
click at [524, 438] on span "Submit" at bounding box center [517, 440] width 35 height 15
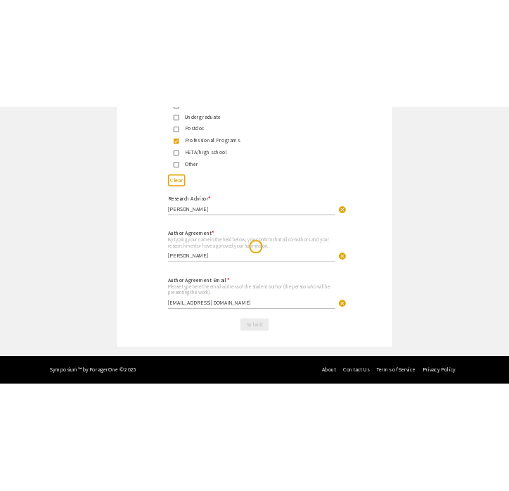
scroll to position [0, 0]
